Goal: Task Accomplishment & Management: Use online tool/utility

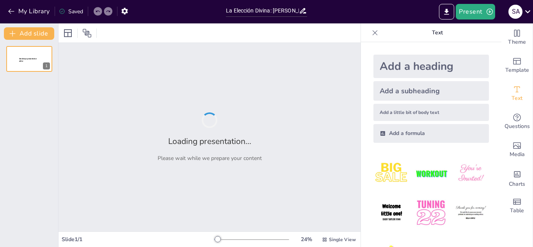
type input "La Elección Divina: [PERSON_NAME] y la Promesa de un Pueblo"
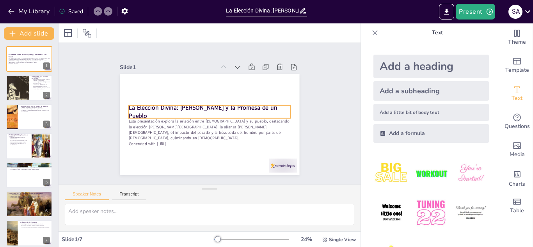
click at [235, 109] on strong "La Elección Divina: [PERSON_NAME] y la Promesa de un Pueblo" at bounding box center [202, 106] width 149 height 23
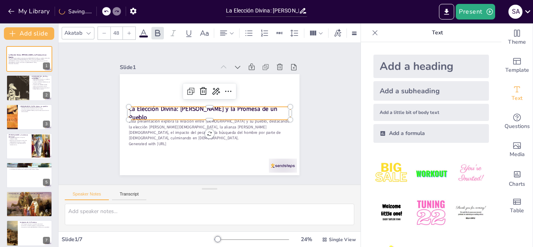
click at [377, 169] on img at bounding box center [391, 173] width 36 height 36
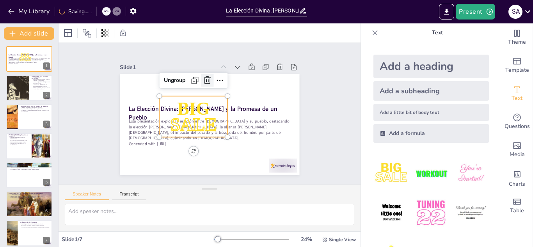
click at [206, 79] on icon at bounding box center [211, 80] width 10 height 10
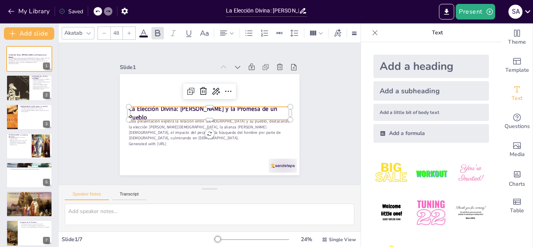
click at [213, 107] on strong "La Elección Divina: [PERSON_NAME] y la Promesa de un Pueblo" at bounding box center [202, 107] width 149 height 23
click at [213, 87] on icon at bounding box center [218, 92] width 10 height 10
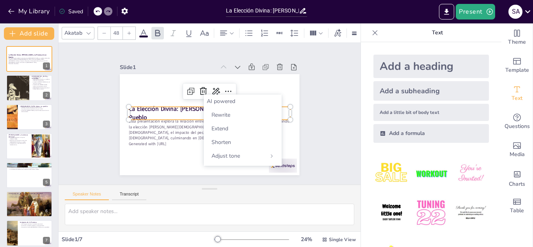
click at [228, 103] on div "AI powered" at bounding box center [243, 101] width 72 height 7
click at [226, 113] on span "Rewrite" at bounding box center [220, 114] width 19 height 7
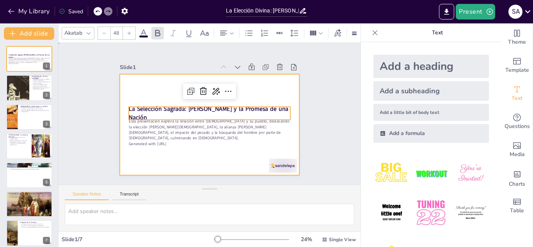
click at [144, 76] on div at bounding box center [208, 124] width 189 height 119
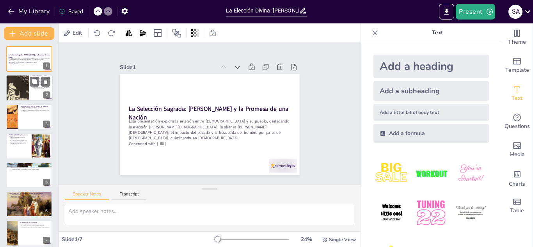
click at [28, 87] on div at bounding box center [17, 88] width 23 height 28
type textarea "Lo ipsumdol sitam Cons a el seddoe te in utla etdolorema al eni adminimven, q n…"
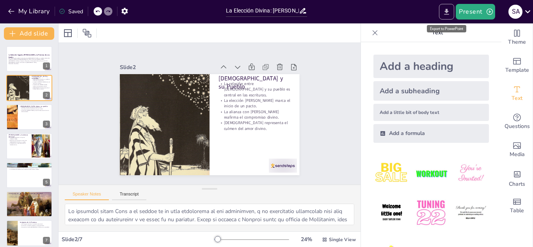
click at [442, 7] on button "Export to PowerPoint" at bounding box center [446, 12] width 15 height 16
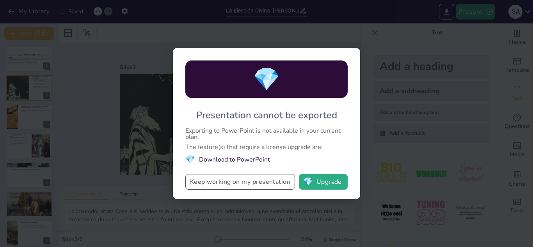
click at [247, 183] on button "Keep working on my presentation" at bounding box center [240, 182] width 110 height 16
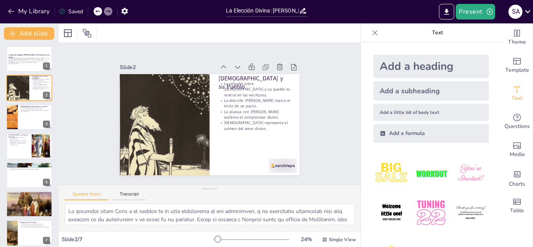
click at [437, 12] on div "Present S A" at bounding box center [422, 12] width 222 height 16
click at [446, 5] on button "Export to PowerPoint" at bounding box center [446, 12] width 15 height 16
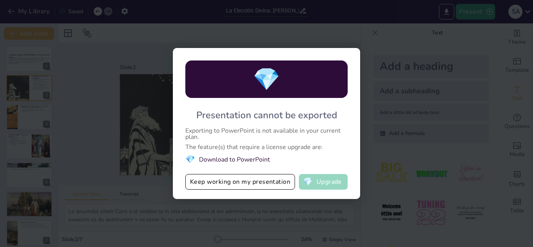
click at [323, 182] on button "💎 Upgrade" at bounding box center [323, 182] width 49 height 16
